Goal: Register for event/course

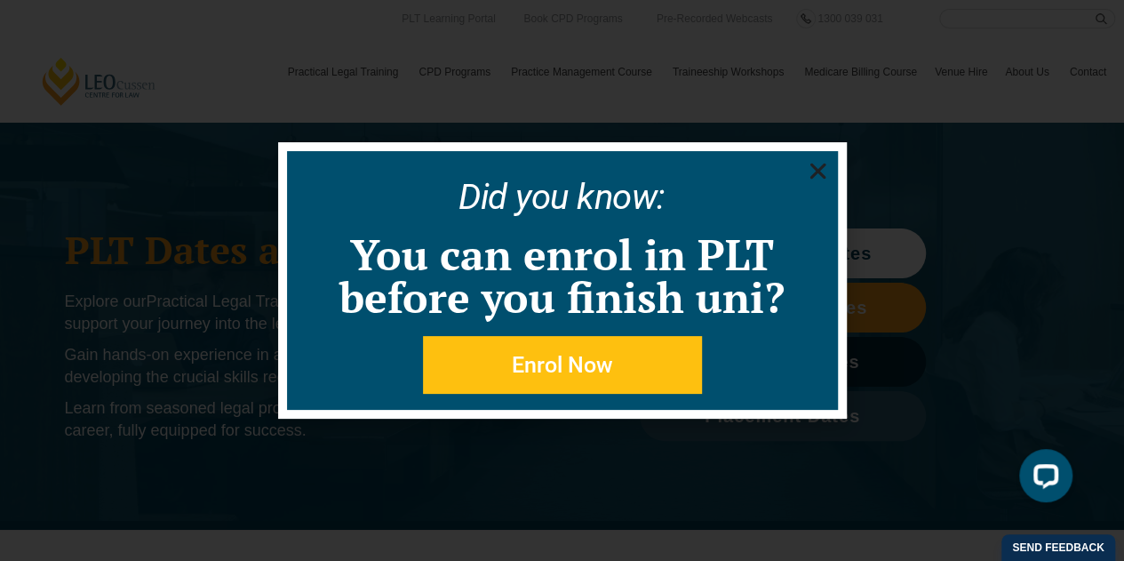
click at [812, 175] on use "Close" at bounding box center [818, 172] width 16 height 16
